Goal: Task Accomplishment & Management: Manage account settings

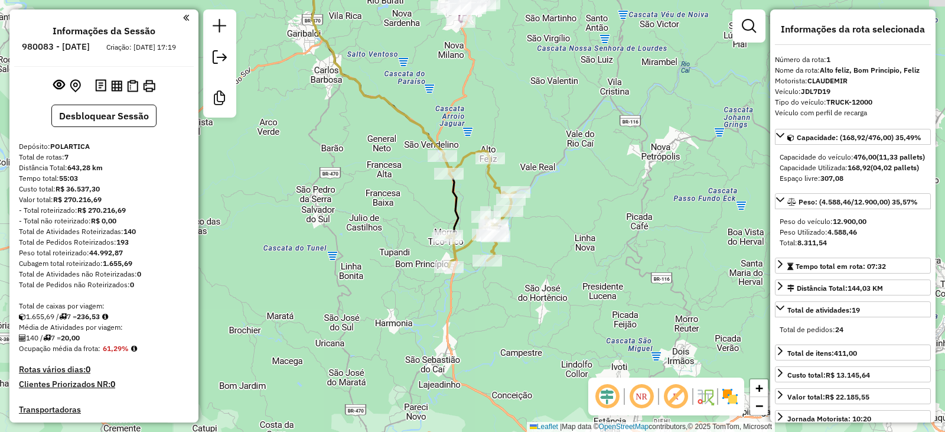
select select "**********"
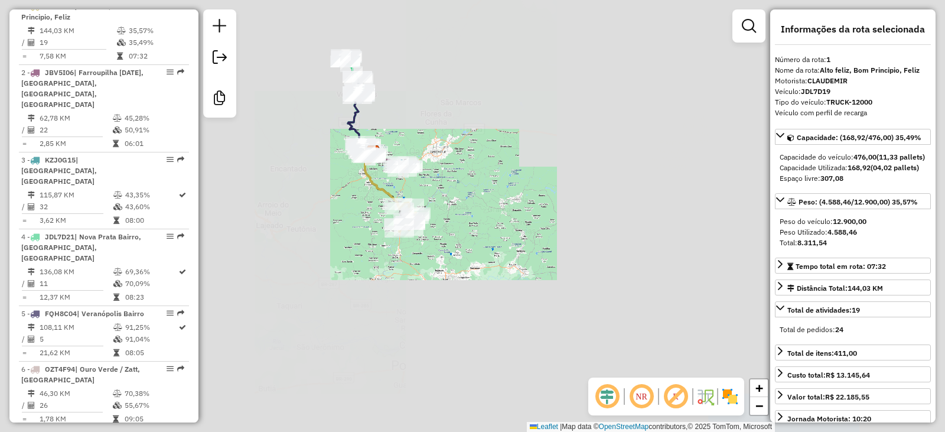
click at [489, 214] on div "Janela de atendimento Grade de atendimento Capacidade Transportadoras Veículos …" at bounding box center [472, 216] width 945 height 432
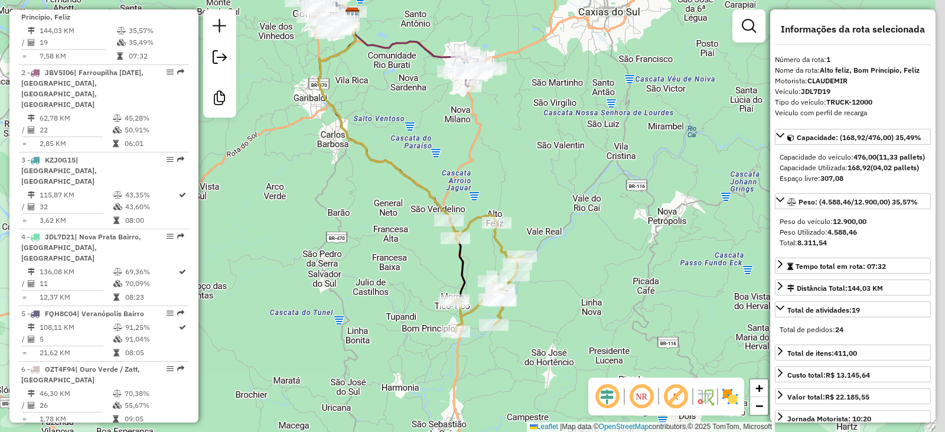
drag, startPoint x: 581, startPoint y: 222, endPoint x: 564, endPoint y: 188, distance: 38.1
click at [564, 188] on div "Janela de atendimento Grade de atendimento Capacidade Transportadoras Veículos …" at bounding box center [472, 216] width 945 height 432
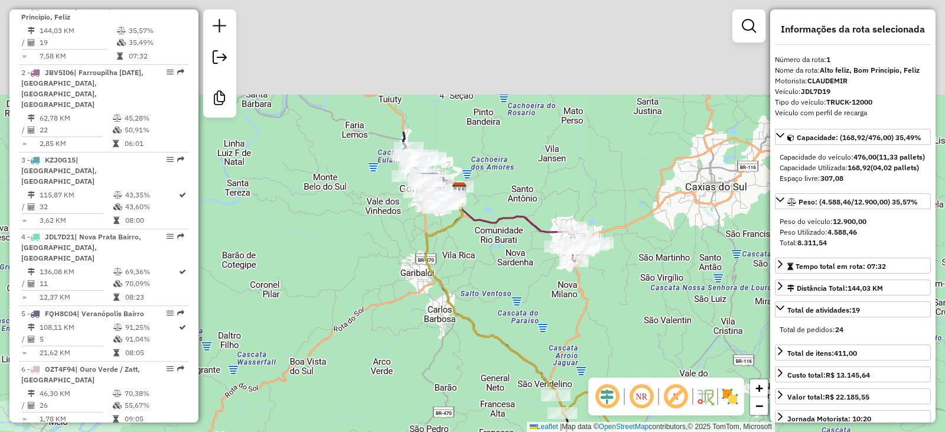
drag, startPoint x: 409, startPoint y: 181, endPoint x: 487, endPoint y: 307, distance: 147.6
click at [493, 316] on div "Janela de atendimento Grade de atendimento Capacidade Transportadoras Veículos …" at bounding box center [472, 216] width 945 height 432
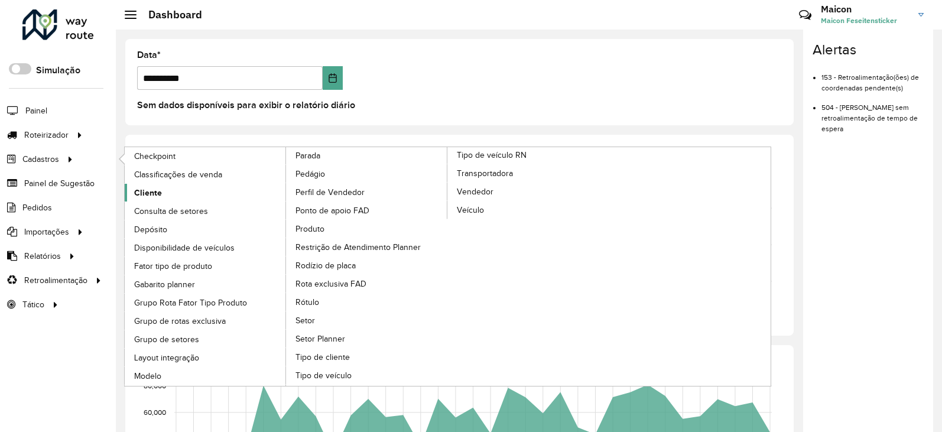
click at [145, 189] on span "Cliente" at bounding box center [148, 193] width 28 height 12
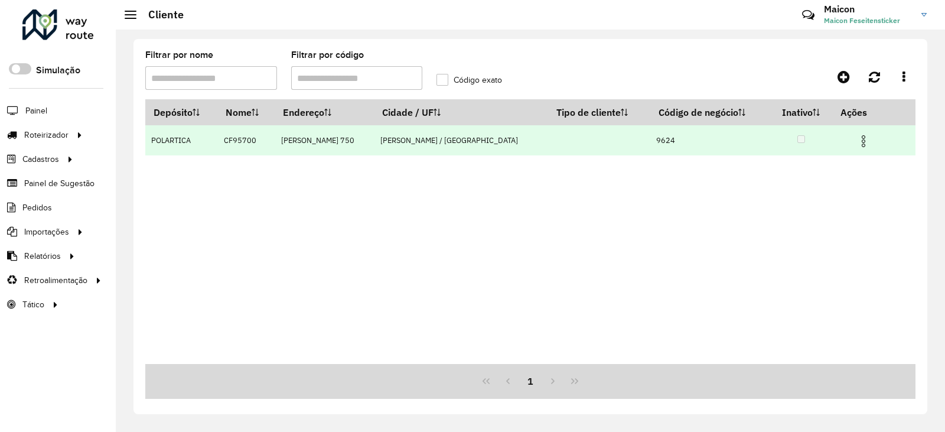
click at [861, 141] on img at bounding box center [864, 141] width 14 height 14
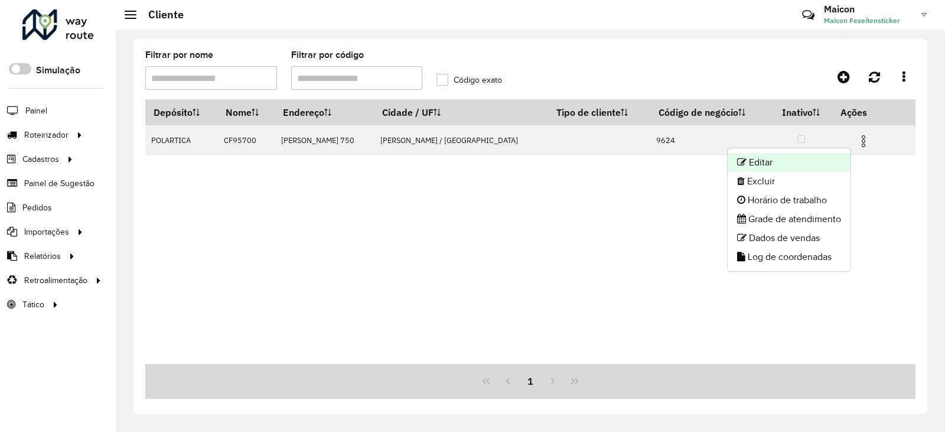
click at [768, 161] on li "Editar" at bounding box center [789, 162] width 123 height 19
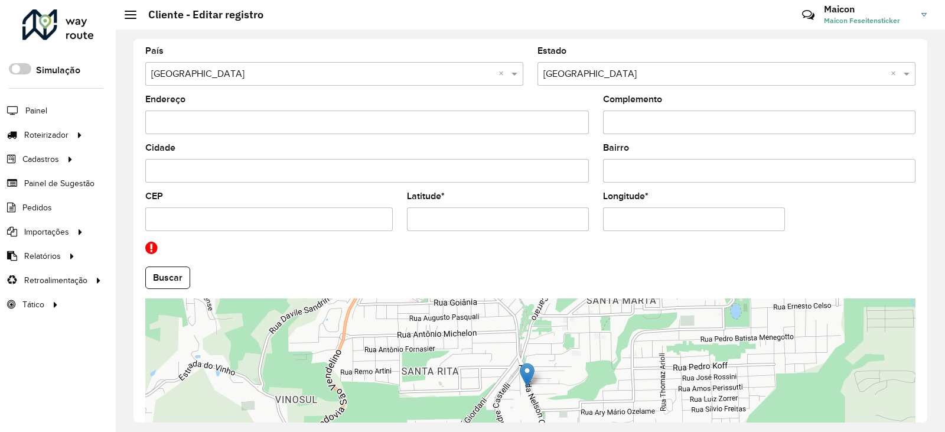
scroll to position [473, 0]
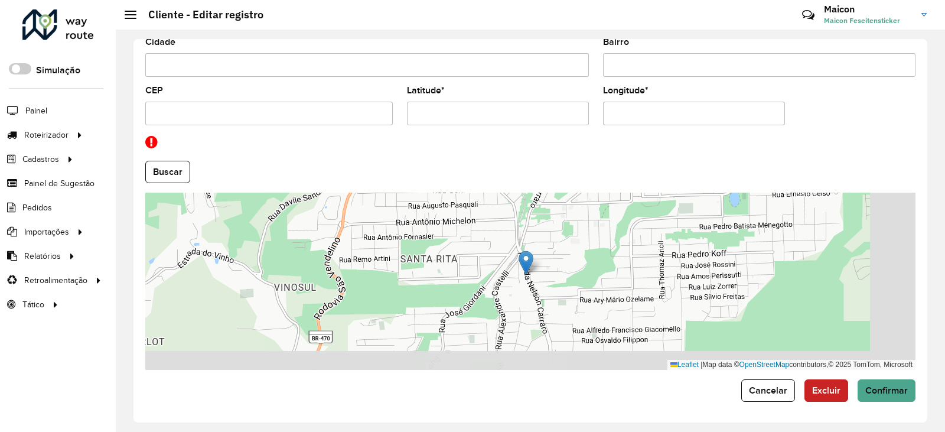
drag, startPoint x: 606, startPoint y: 307, endPoint x: 525, endPoint y: 279, distance: 85.4
click at [534, 287] on div "Leaflet | Map data © OpenStreetMap contributors,© 2025 TomTom, Microsoft" at bounding box center [530, 281] width 770 height 177
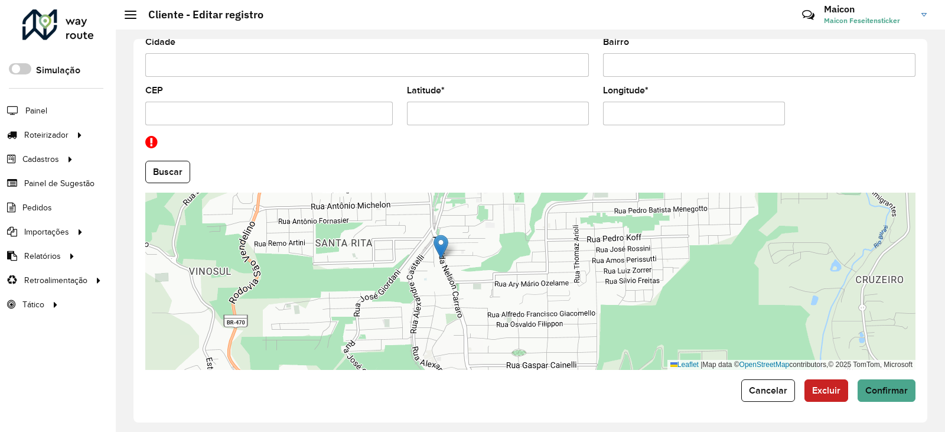
drag, startPoint x: 535, startPoint y: 278, endPoint x: 488, endPoint y: 265, distance: 48.5
click at [488, 265] on div "Leaflet | Map data © OpenStreetMap contributors,© 2025 TomTom, Microsoft" at bounding box center [530, 281] width 770 height 177
click at [756, 396] on button "Cancelar" at bounding box center [769, 390] width 54 height 22
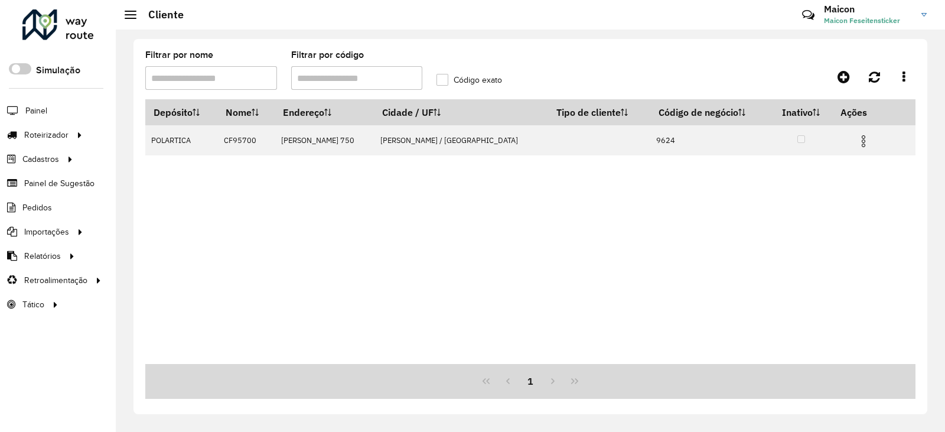
drag, startPoint x: 353, startPoint y: 80, endPoint x: 174, endPoint y: 69, distance: 180.0
click at [174, 69] on formly-group "Filtrar por nome Filtrar por código Código exato" at bounding box center [429, 75] width 583 height 48
type input "****"
